Goal: Task Accomplishment & Management: Complete application form

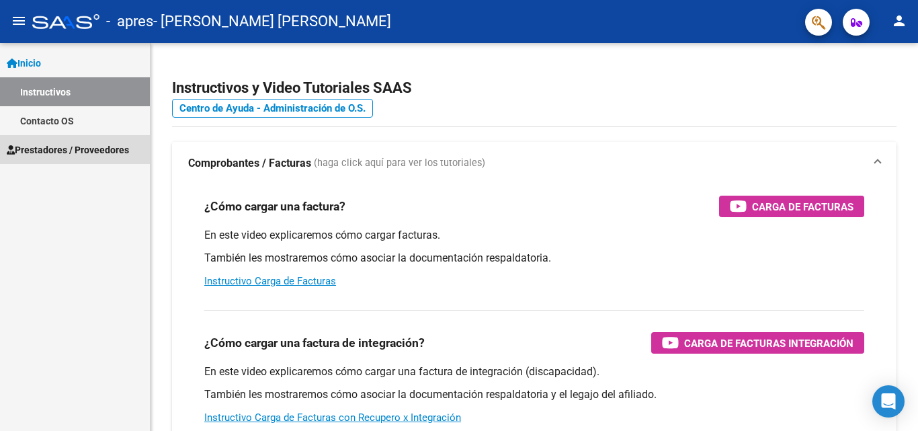
click at [52, 149] on span "Prestadores / Proveedores" at bounding box center [68, 149] width 122 height 15
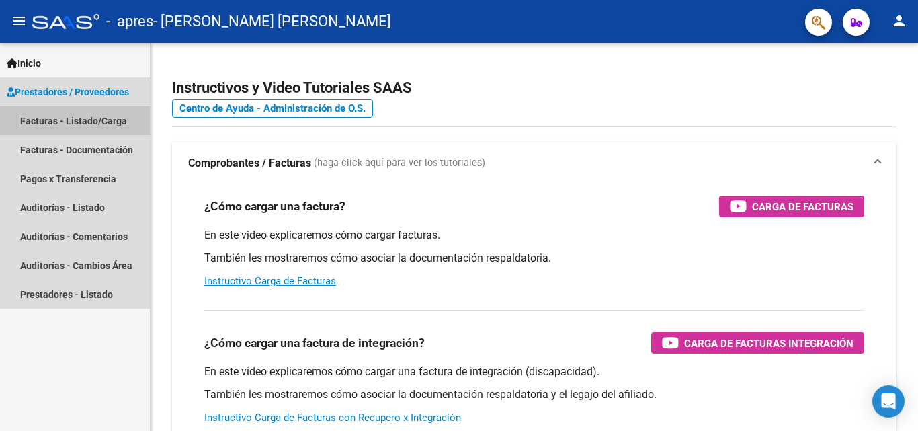
click at [89, 121] on link "Facturas - Listado/Carga" at bounding box center [75, 120] width 150 height 29
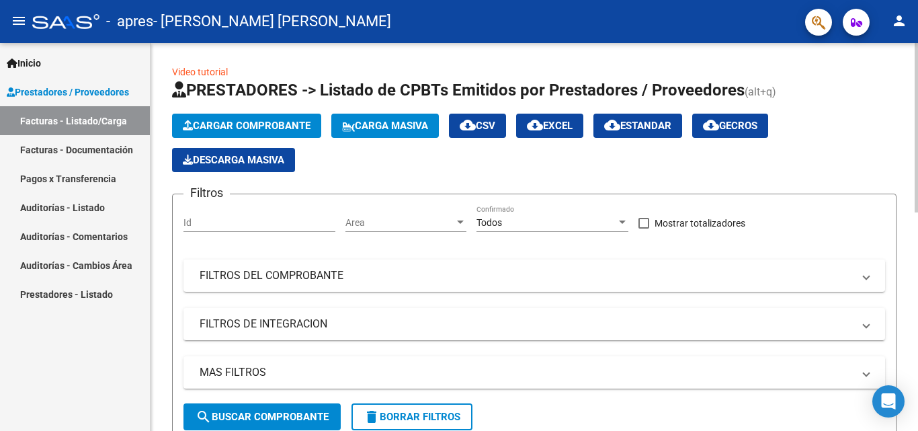
click at [285, 118] on button "Cargar Comprobante" at bounding box center [246, 126] width 149 height 24
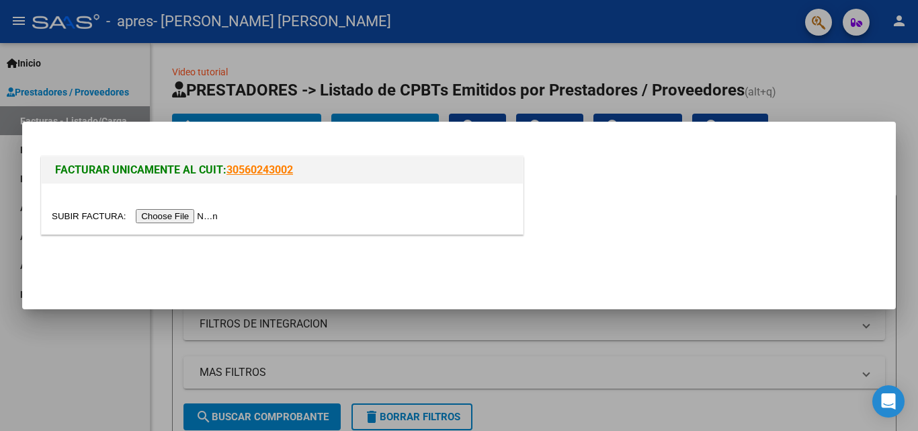
click at [186, 218] on input "file" at bounding box center [137, 216] width 170 height 14
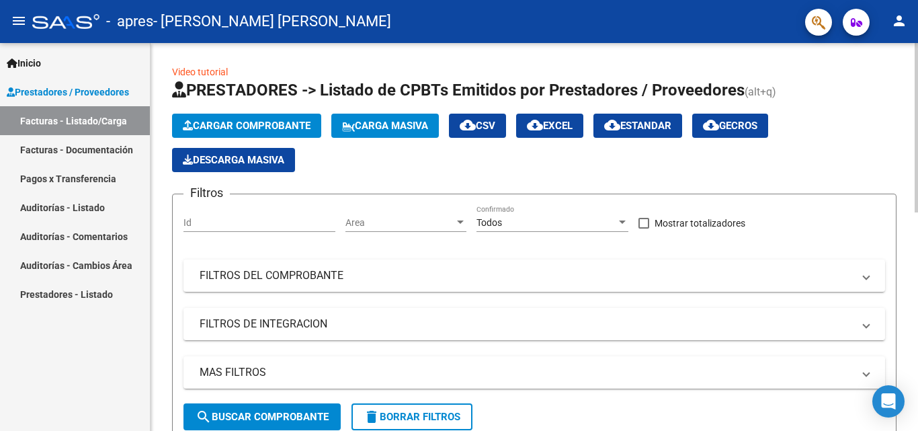
click at [296, 124] on span "Cargar Comprobante" at bounding box center [247, 126] width 128 height 12
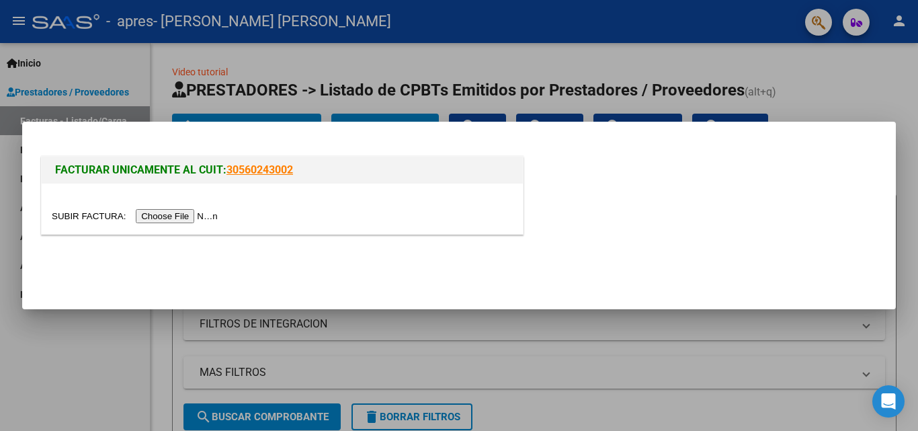
click at [193, 218] on input "file" at bounding box center [137, 216] width 170 height 14
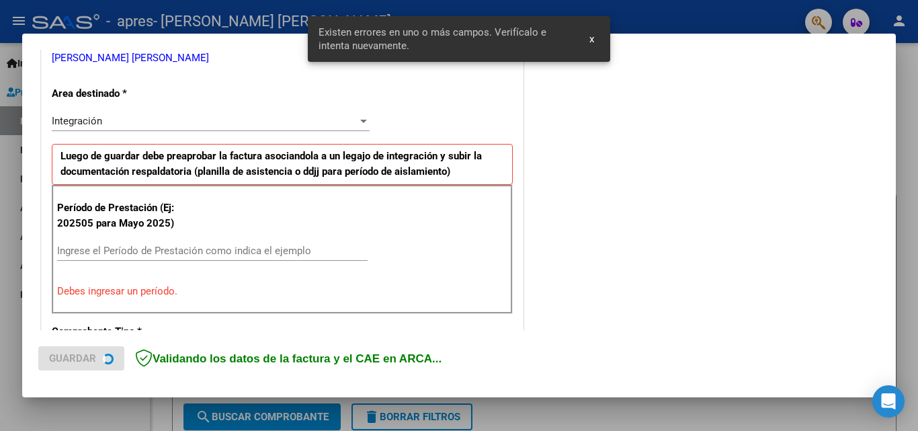
scroll to position [303, 0]
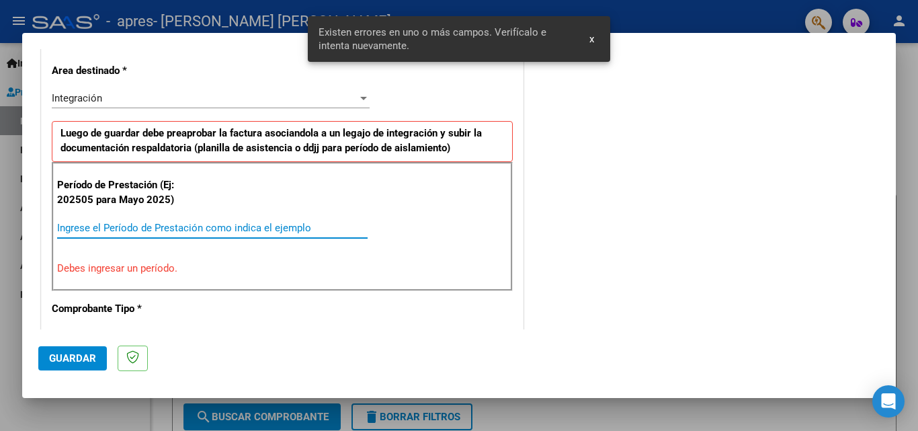
click at [155, 227] on input "Ingrese el Período de Prestación como indica el ejemplo" at bounding box center [212, 228] width 311 height 12
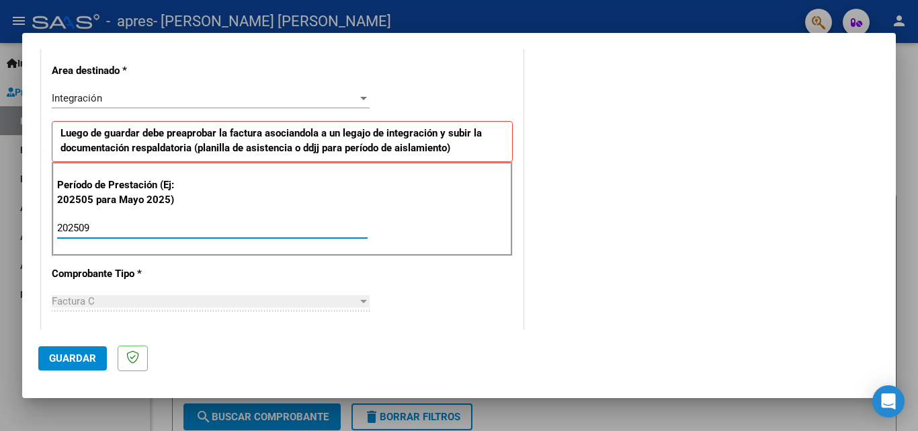
type input "202509"
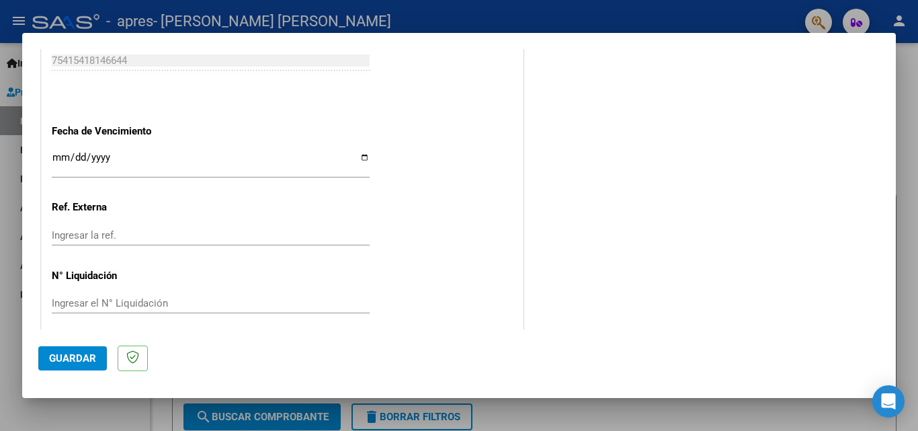
scroll to position [903, 0]
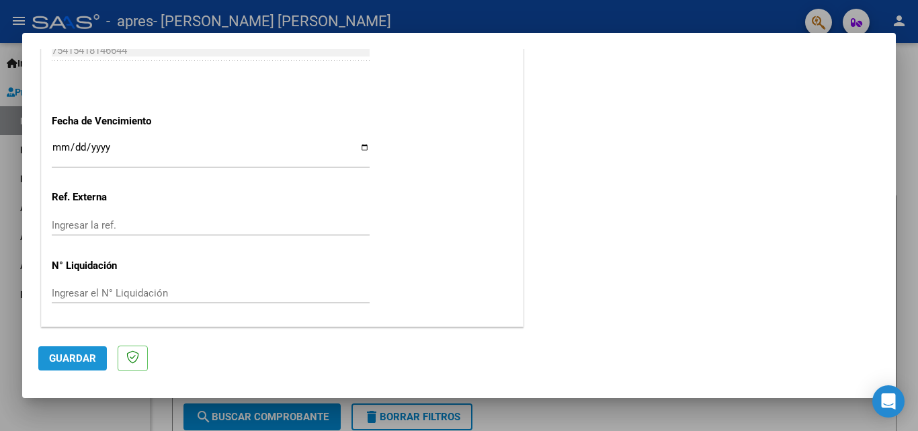
click at [73, 354] on span "Guardar" at bounding box center [72, 358] width 47 height 12
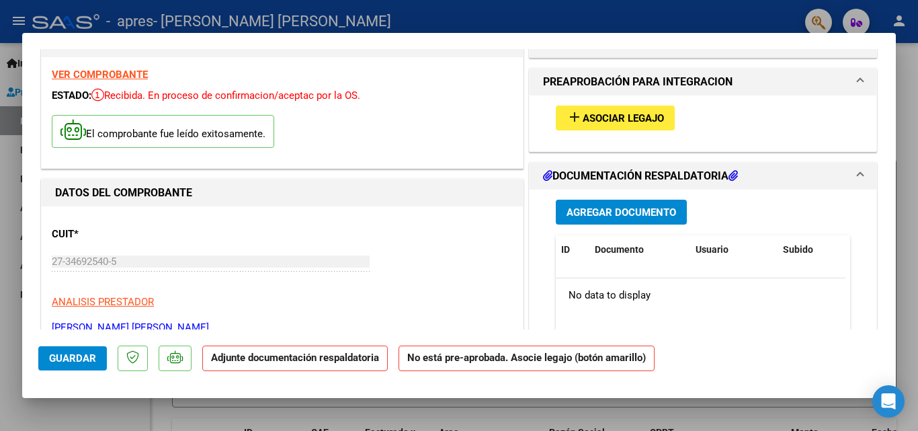
scroll to position [0, 0]
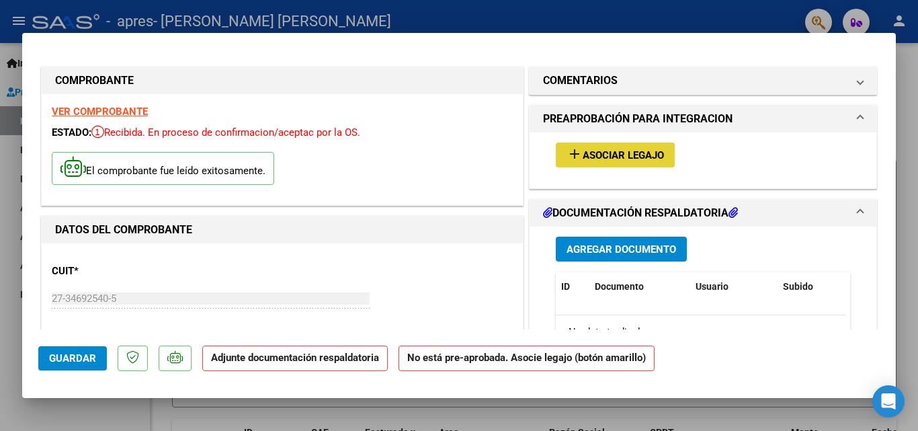
click at [638, 153] on span "Asociar Legajo" at bounding box center [623, 155] width 81 height 12
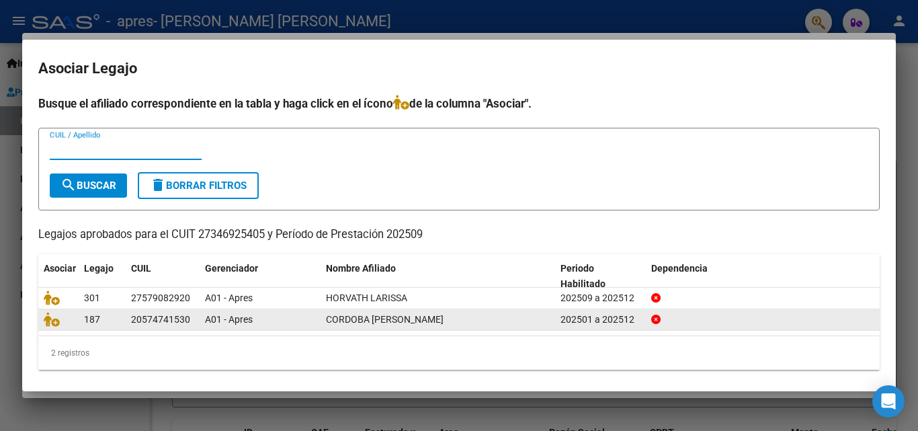
click at [376, 320] on span "CORDOBA [PERSON_NAME]" at bounding box center [385, 319] width 118 height 11
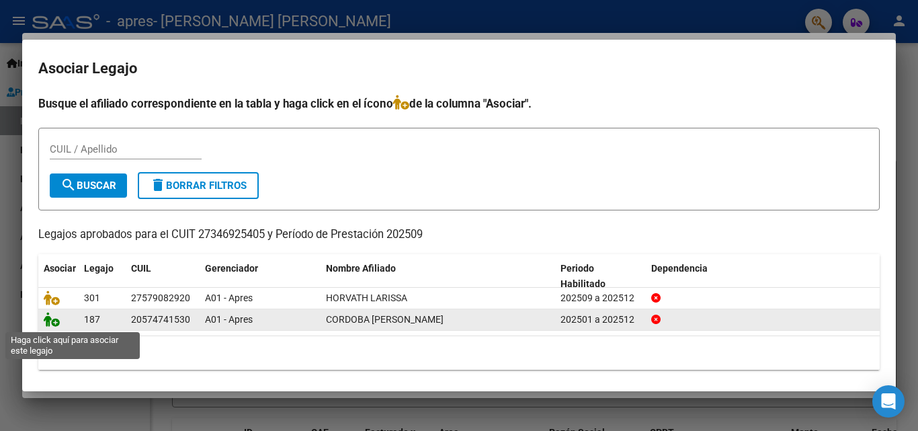
click at [52, 324] on icon at bounding box center [52, 319] width 16 height 15
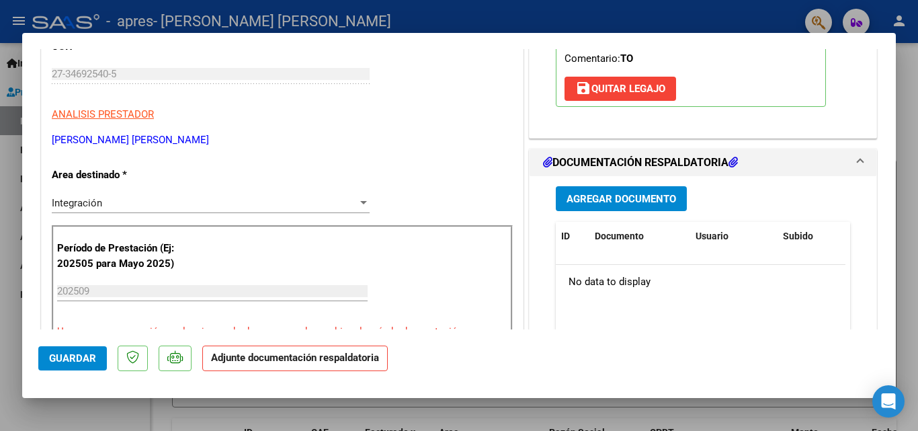
scroll to position [243, 0]
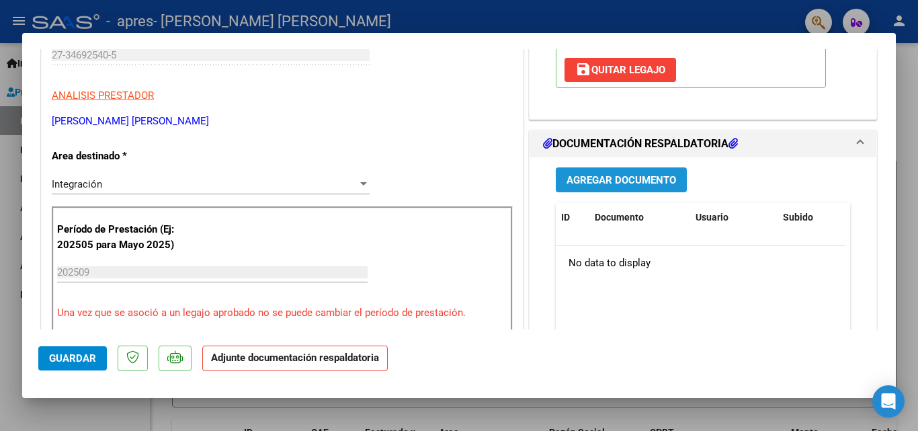
click at [630, 178] on span "Agregar Documento" at bounding box center [622, 180] width 110 height 12
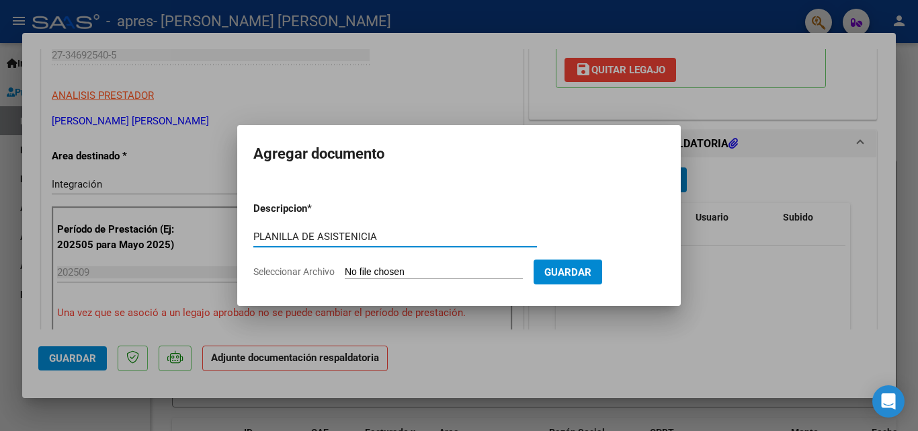
type input "PLANILLA DE ASISTENICIA"
click at [388, 272] on input "Seleccionar Archivo" at bounding box center [434, 272] width 178 height 13
type input "C:\fakepath\[PERSON_NAME][GEOGRAPHIC_DATA] SEPTIEMBRE .pdf"
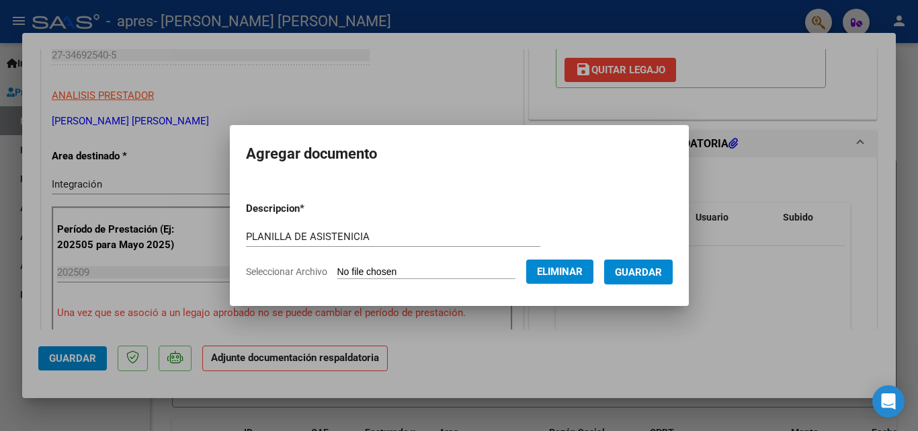
click at [356, 228] on div "PLANILLA DE ASISTENICIA Escriba aquí una descripcion" at bounding box center [393, 236] width 294 height 20
type input "PLANILLA DE ASISTENCIA"
click at [641, 276] on span "Guardar" at bounding box center [638, 272] width 47 height 12
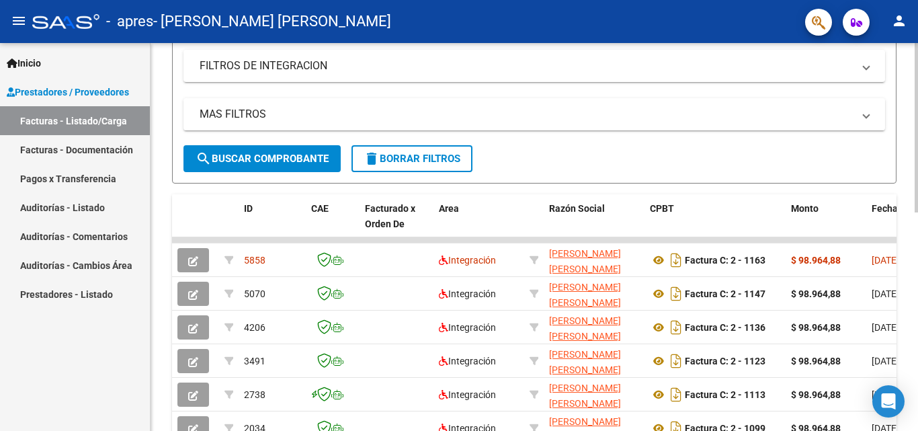
scroll to position [261, 0]
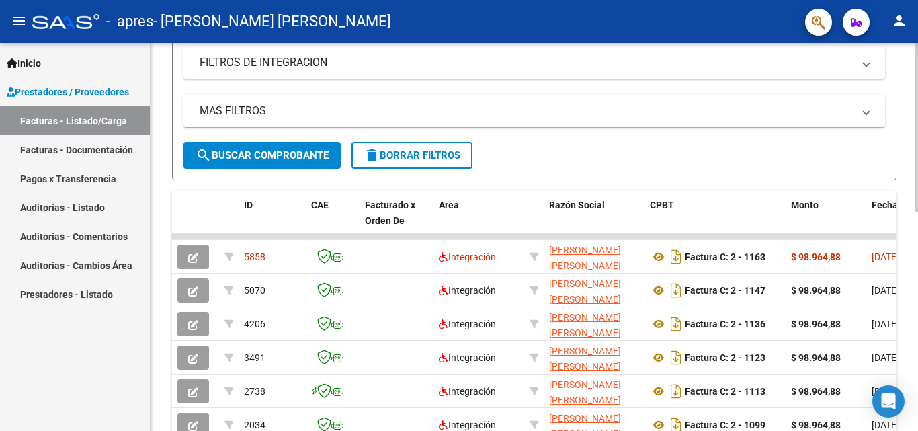
click at [907, 271] on div at bounding box center [916, 244] width 3 height 169
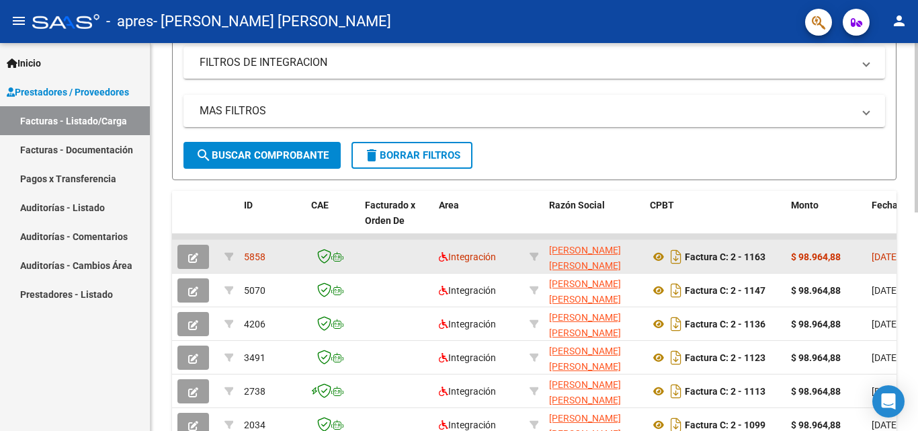
click at [783, 260] on datatable-body-cell "Factura C: 2 - 1163" at bounding box center [715, 256] width 141 height 33
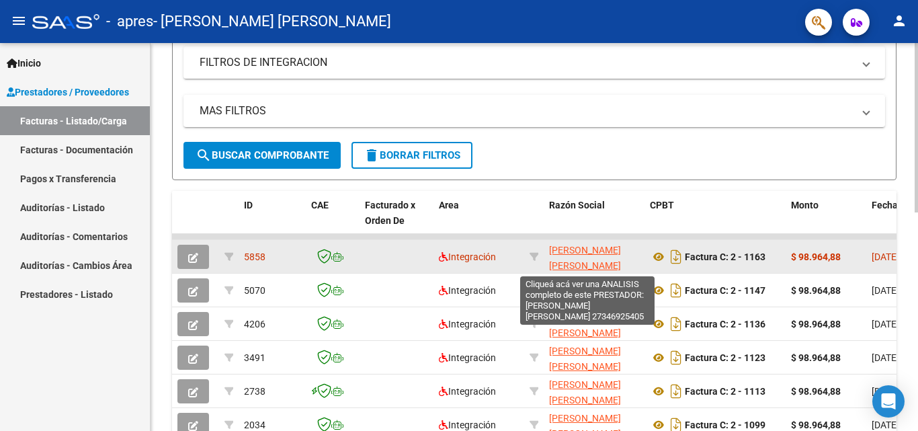
click at [591, 253] on span "[PERSON_NAME] [PERSON_NAME]" at bounding box center [585, 258] width 72 height 26
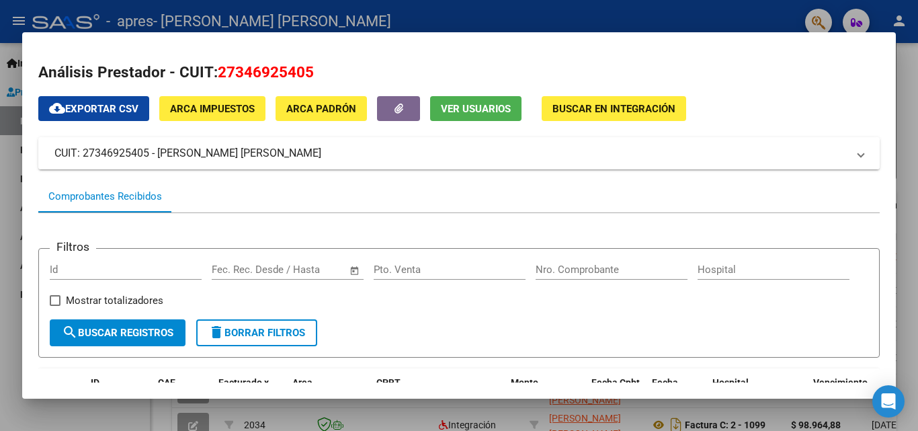
click at [350, 159] on mat-panel-title "CUIT: 27346925405 - [PERSON_NAME] [PERSON_NAME]" at bounding box center [450, 153] width 793 height 16
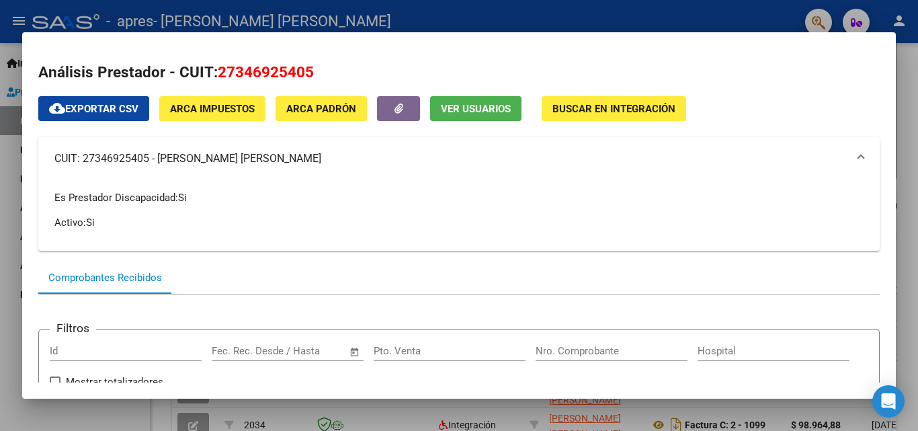
click at [350, 159] on mat-panel-title "CUIT: 27346925405 - [PERSON_NAME] [PERSON_NAME]" at bounding box center [450, 159] width 793 height 16
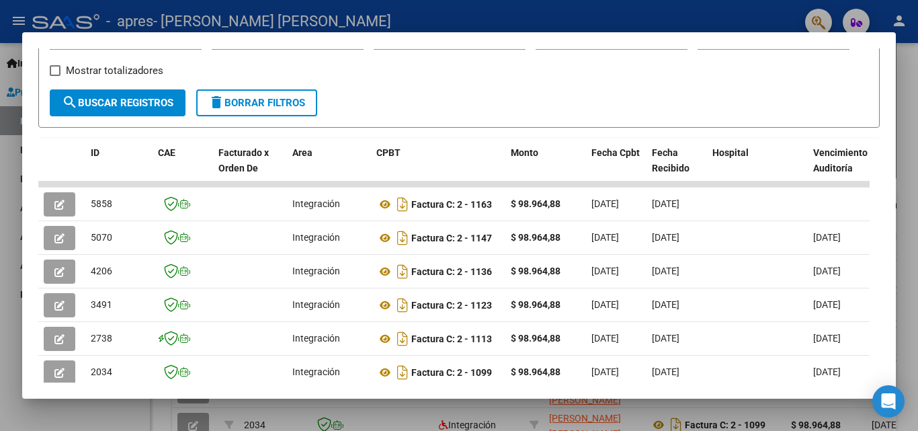
scroll to position [233, 0]
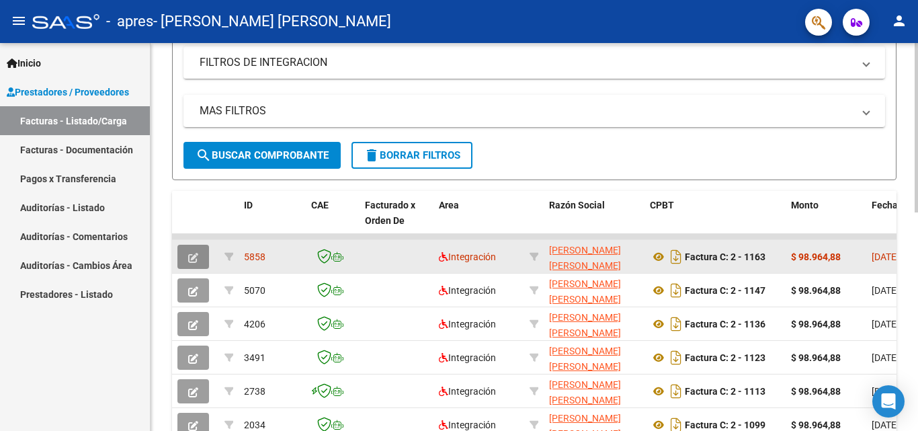
click at [192, 257] on icon "button" at bounding box center [193, 258] width 10 height 10
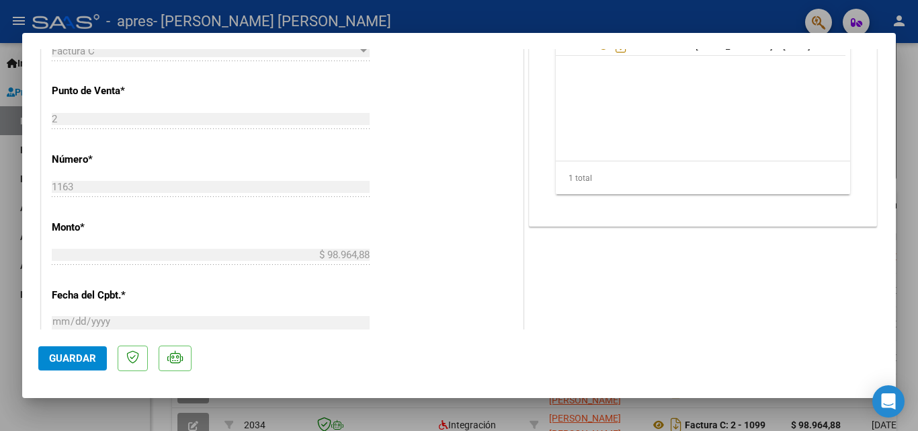
scroll to position [634, 0]
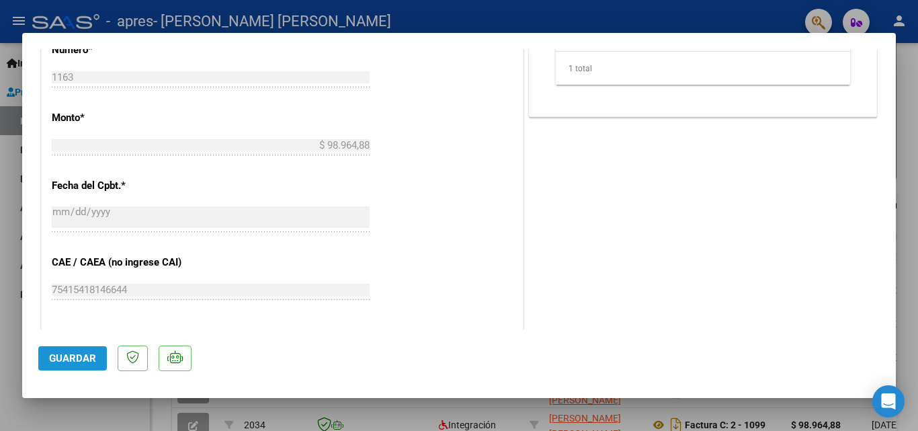
click at [58, 354] on span "Guardar" at bounding box center [72, 358] width 47 height 12
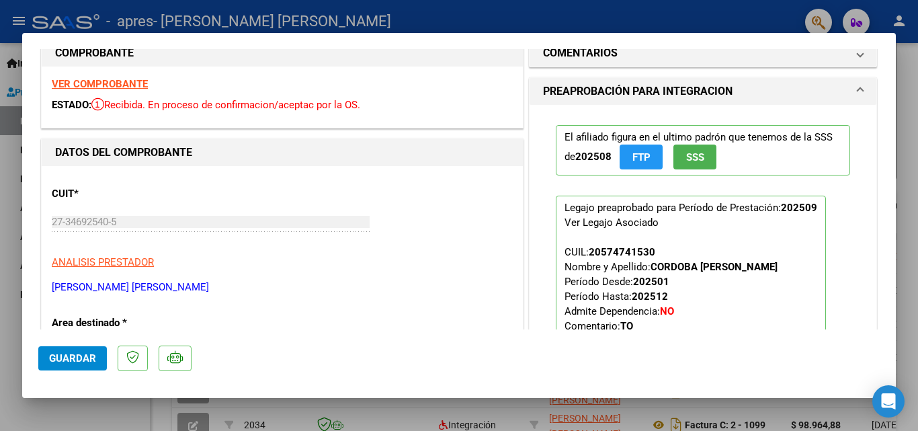
scroll to position [0, 0]
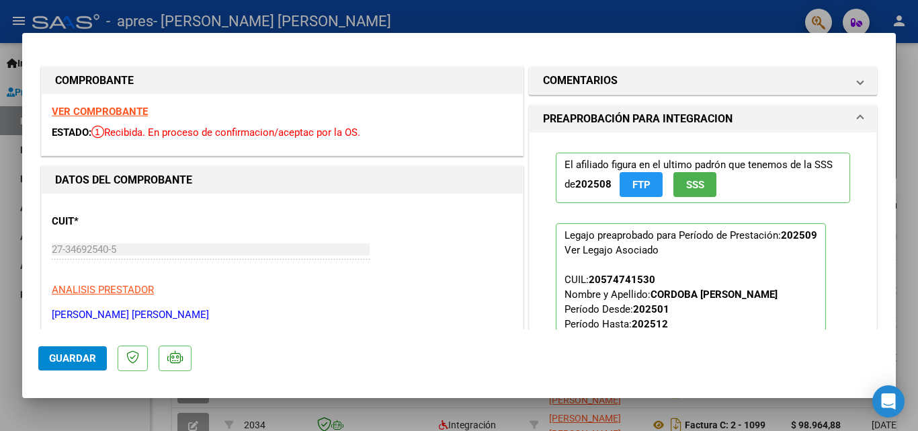
click at [907, 118] on div at bounding box center [459, 215] width 918 height 431
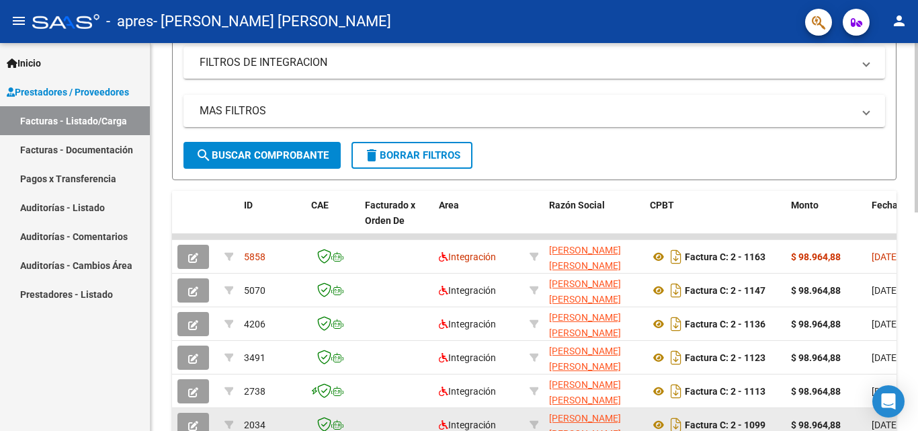
scroll to position [261, 0]
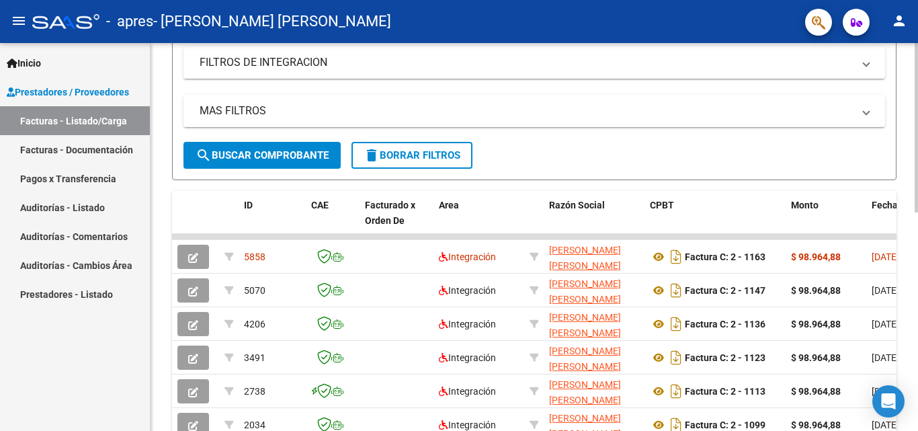
drag, startPoint x: 880, startPoint y: 235, endPoint x: 917, endPoint y: 228, distance: 37.6
click at [907, 228] on div "Video tutorial PRESTADORES -> Listado de CPBTs Emitidos por Prestadores / Prove…" at bounding box center [536, 220] width 771 height 876
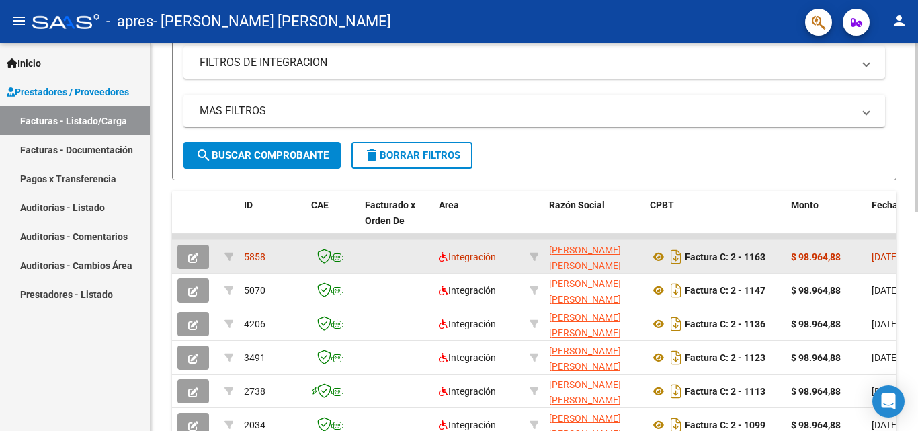
click at [808, 263] on div "$ 98.964,88" at bounding box center [826, 256] width 70 height 15
